Goal: Task Accomplishment & Management: Manage account settings

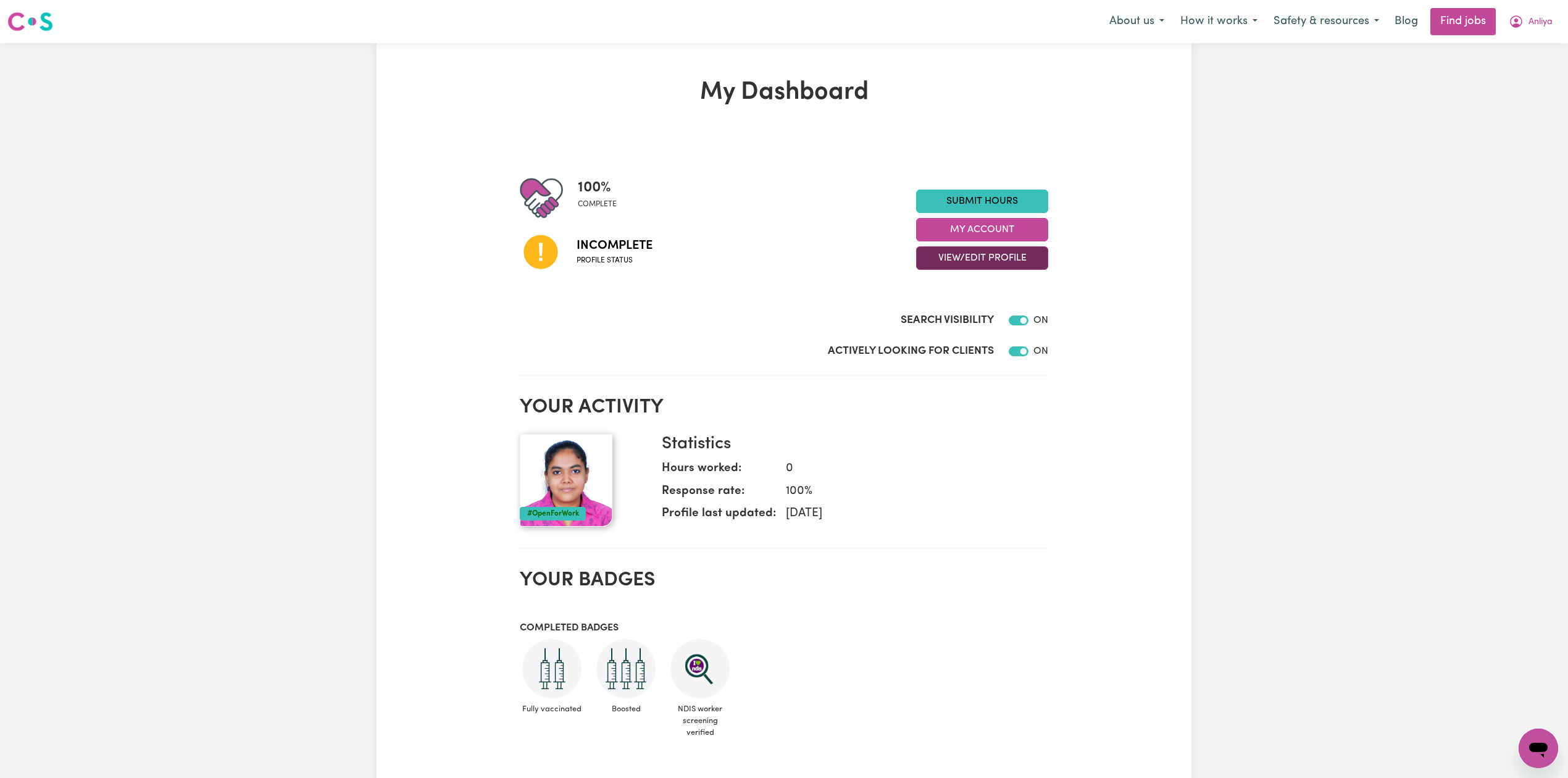
click at [929, 260] on button "View/Edit Profile" at bounding box center [982, 258] width 133 height 24
click at [917, 301] on link "Edit Profile" at bounding box center [974, 313] width 115 height 25
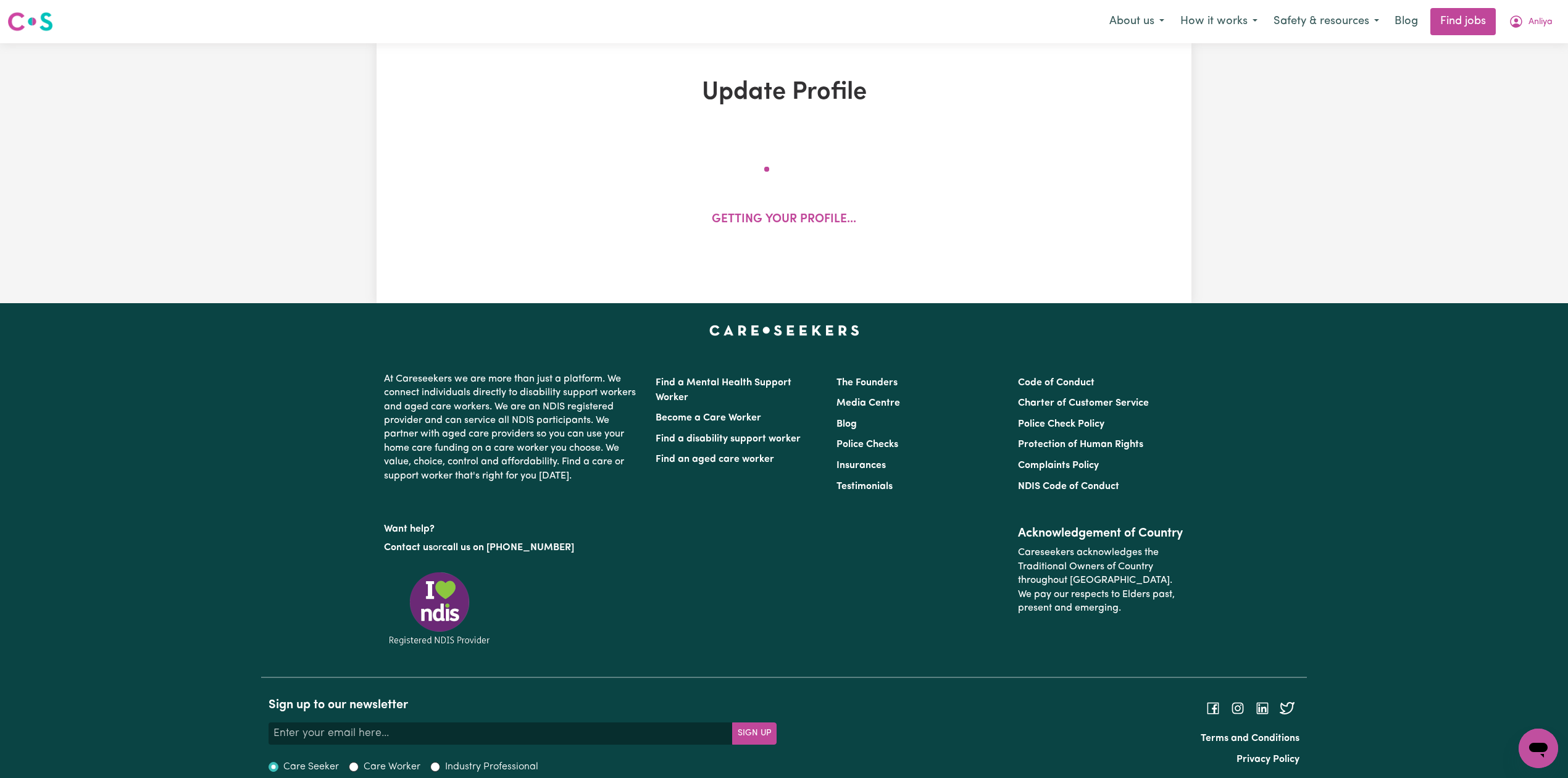
select select "[DEMOGRAPHIC_DATA]"
select select "Student Visa"
select select "Studying a healthcare related degree or qualification"
select select "50"
select select "60"
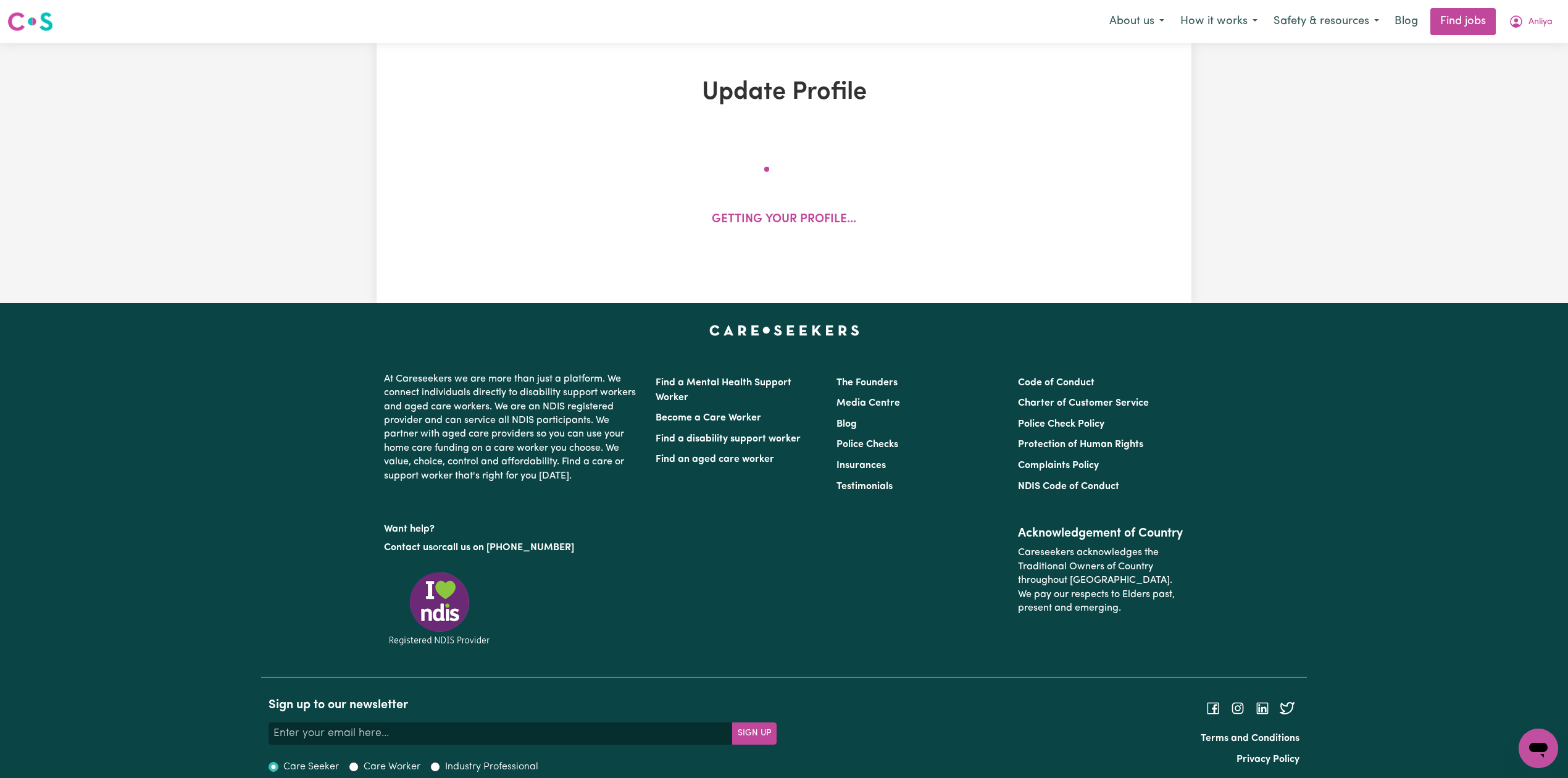
select select "72"
select select "85"
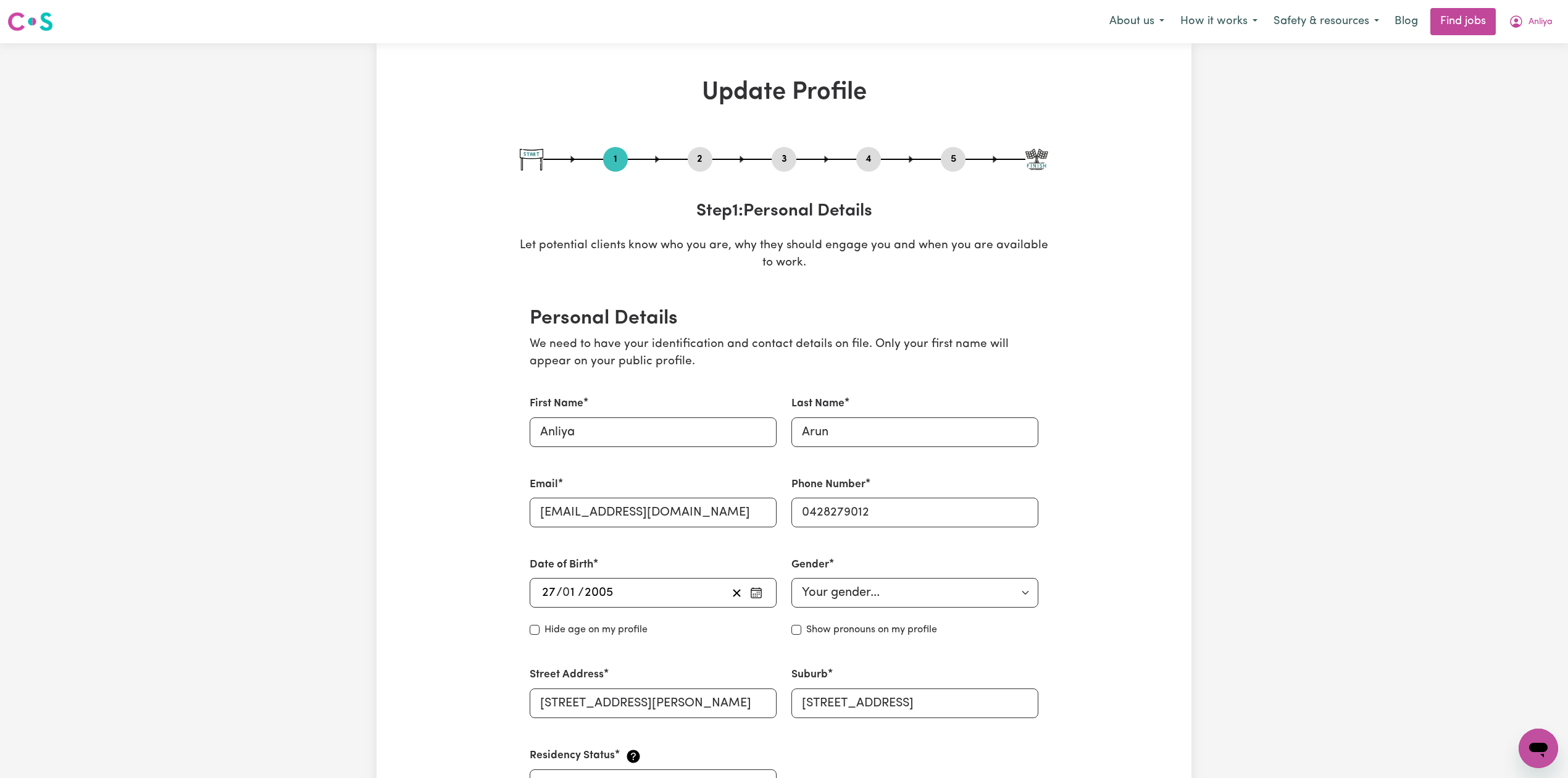
click at [867, 157] on button "4" at bounding box center [868, 160] width 25 height 16
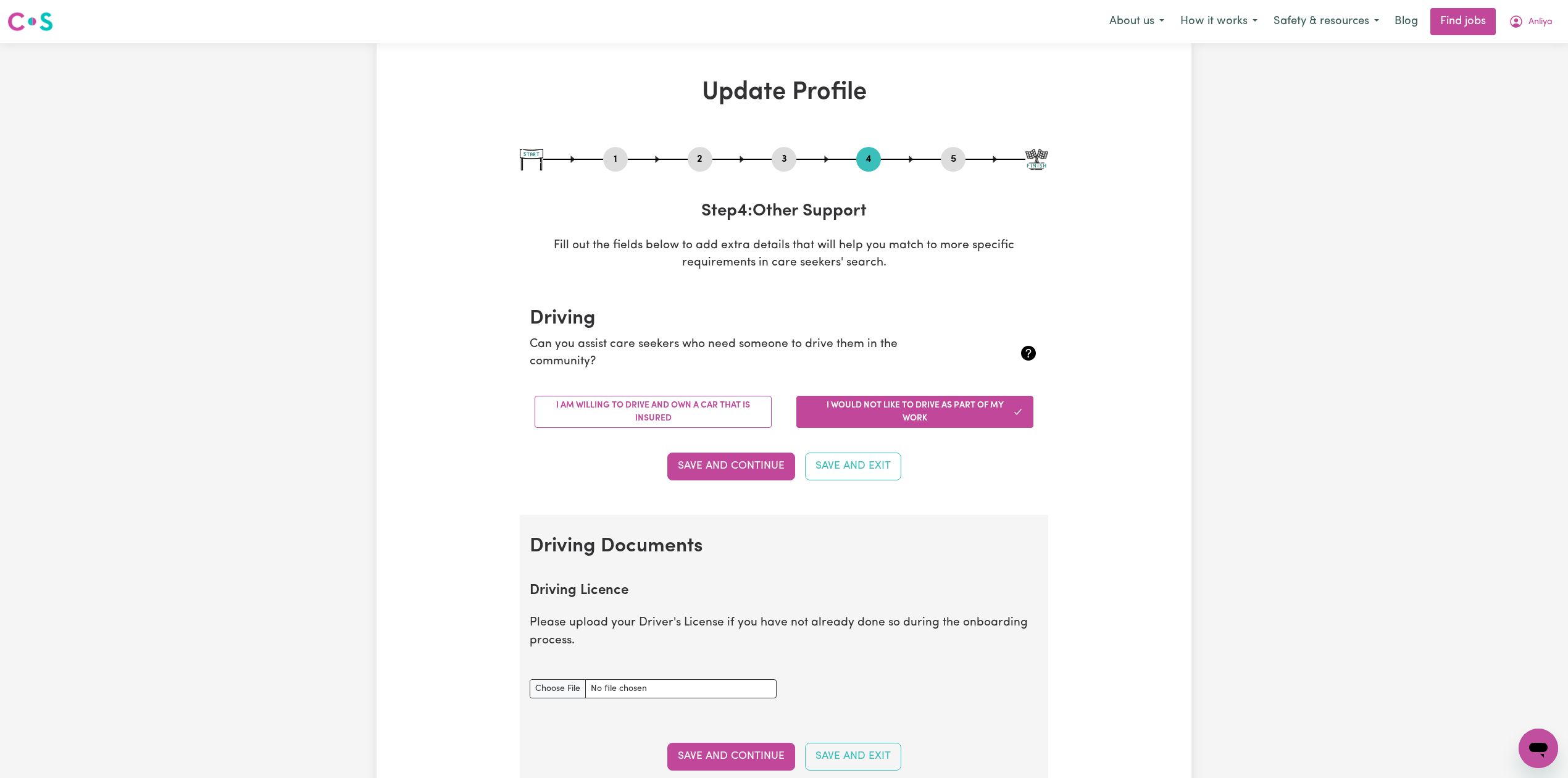
click at [1548, 38] on nav "Menu About us How it works Safety & resources Blog Find jobs [GEOGRAPHIC_DATA]" at bounding box center [784, 22] width 1568 height 44
click at [1532, 15] on span "Anliya" at bounding box center [1541, 22] width 25 height 14
click at [1534, 87] on link "Logout" at bounding box center [1511, 94] width 97 height 24
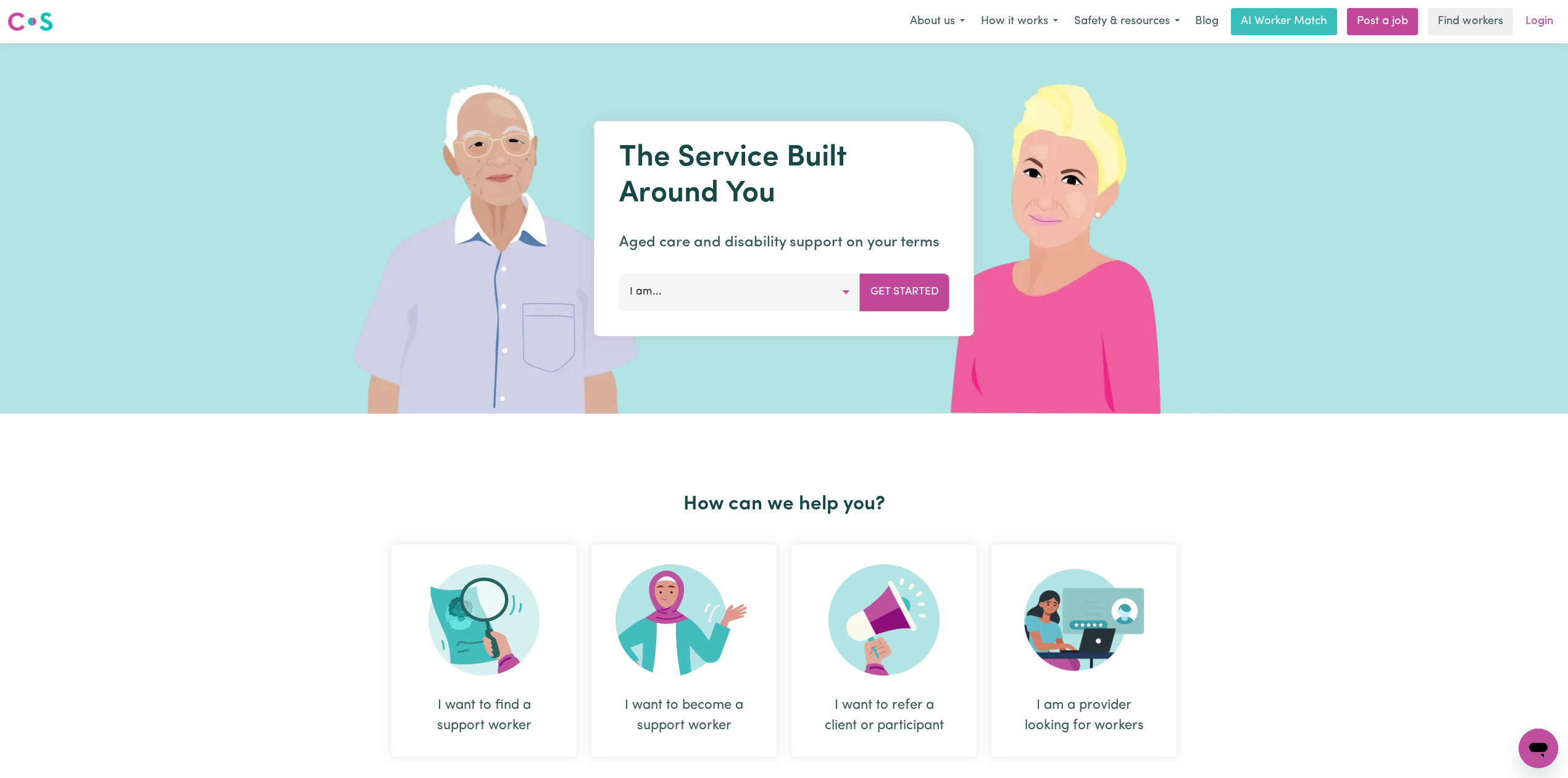
click at [1536, 13] on link "Login" at bounding box center [1539, 22] width 43 height 27
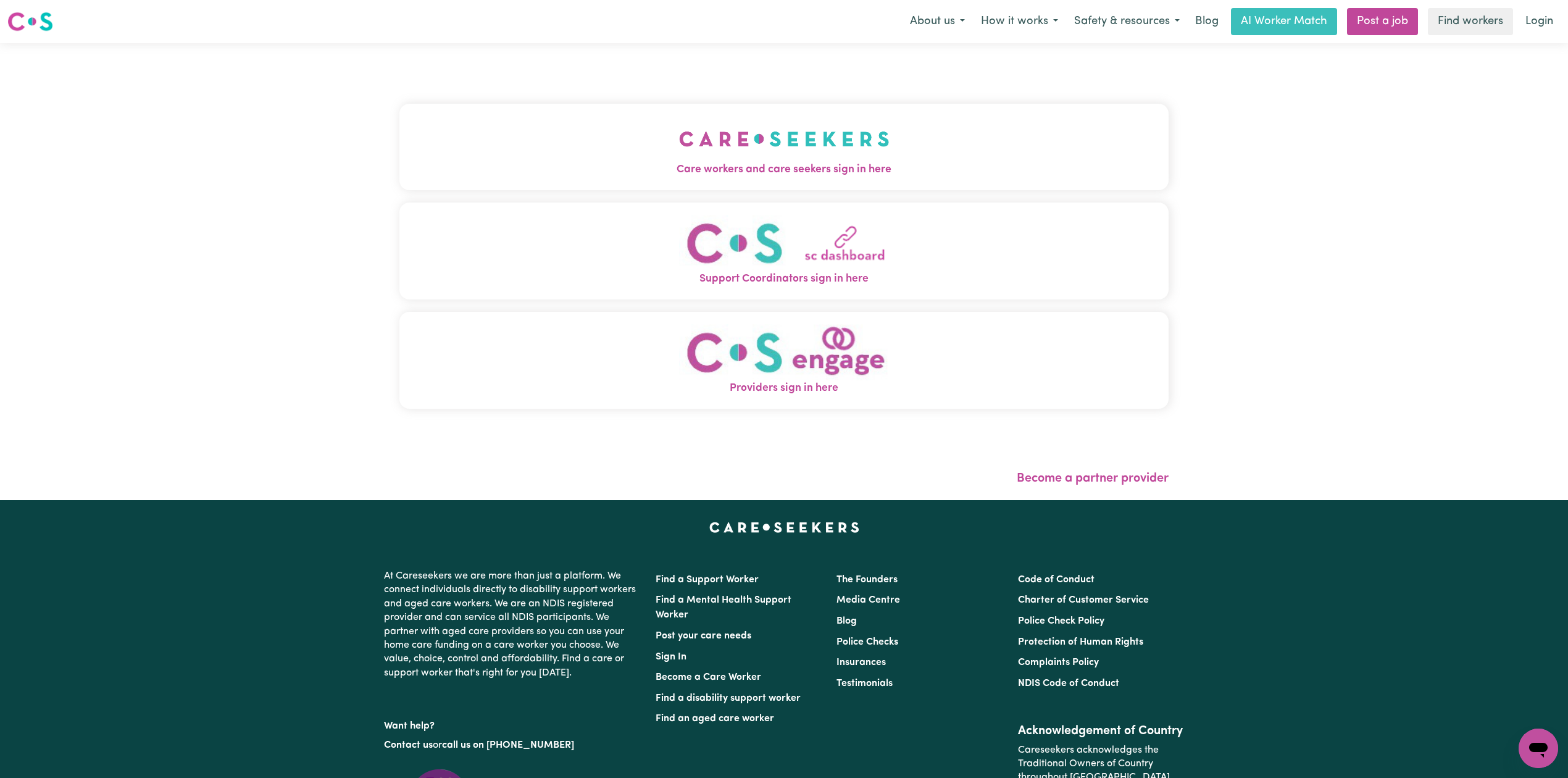
click at [399, 123] on button "Care workers and care seekers sign in here" at bounding box center [784, 146] width 769 height 86
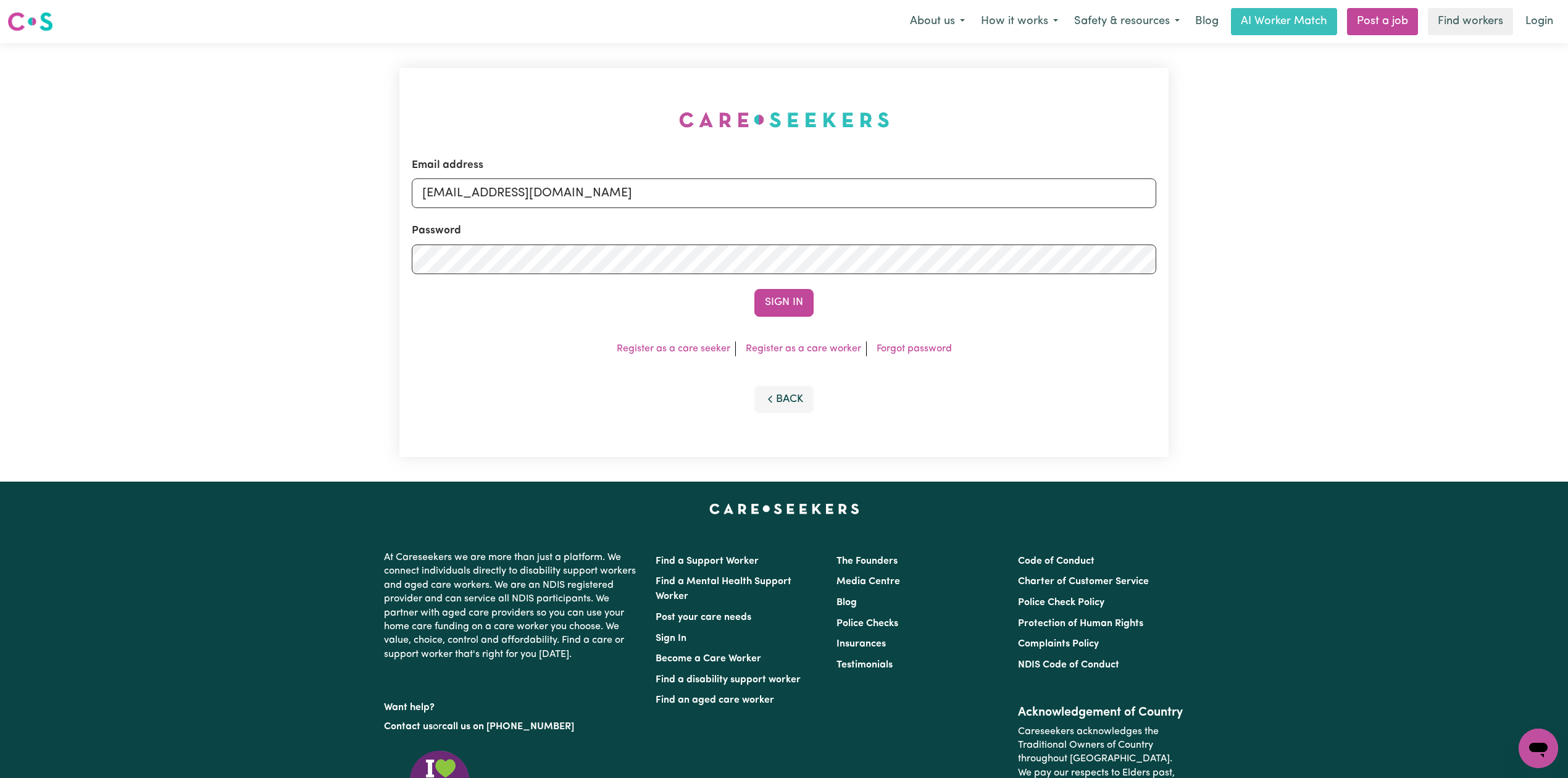
click at [561, 150] on div "Email address [EMAIL_ADDRESS][DOMAIN_NAME] Password Sign In Register as a care …" at bounding box center [784, 262] width 769 height 389
click at [527, 203] on input "[EMAIL_ADDRESS][DOMAIN_NAME]" at bounding box center [784, 193] width 745 height 30
drag, startPoint x: 487, startPoint y: 193, endPoint x: 805, endPoint y: 222, distance: 319.3
click at [805, 222] on form "Email address Superuser~[PERSON_NAME][EMAIL_ADDRESS][DOMAIN_NAME] Password Sign…" at bounding box center [784, 236] width 745 height 159
type input "Superuser~[PERSON_NAME][EMAIL_ADDRESS][DOMAIN_NAME]"
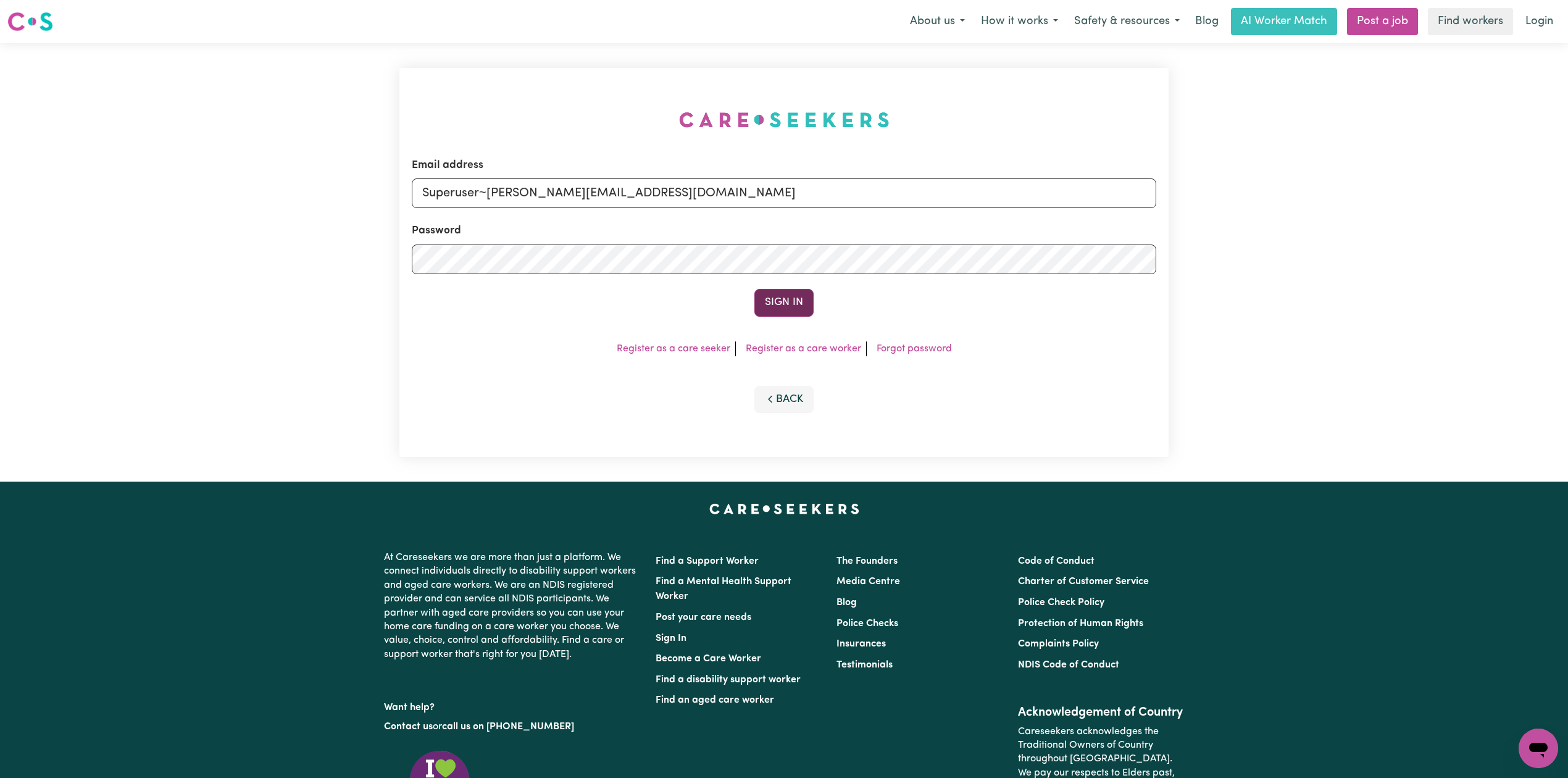
click at [778, 291] on button "Sign In" at bounding box center [784, 302] width 59 height 27
